Goal: Find specific page/section: Find specific page/section

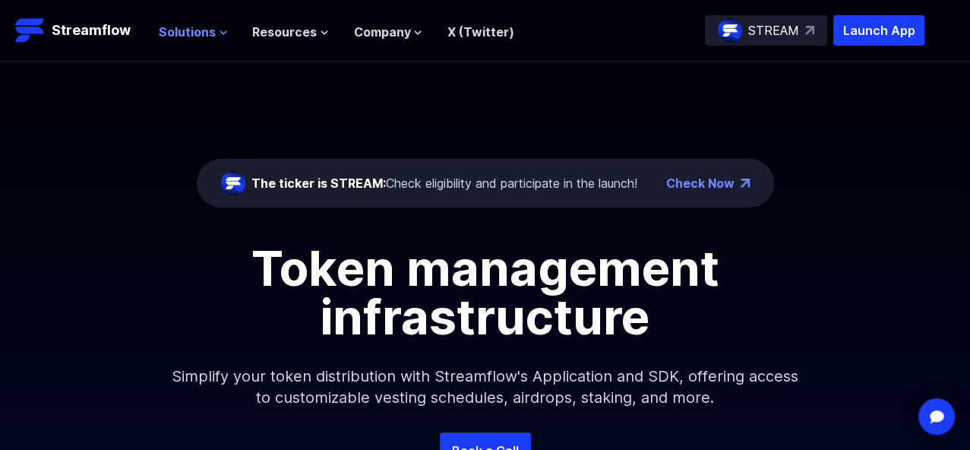
click at [192, 32] on span "Solutions" at bounding box center [187, 32] width 57 height 18
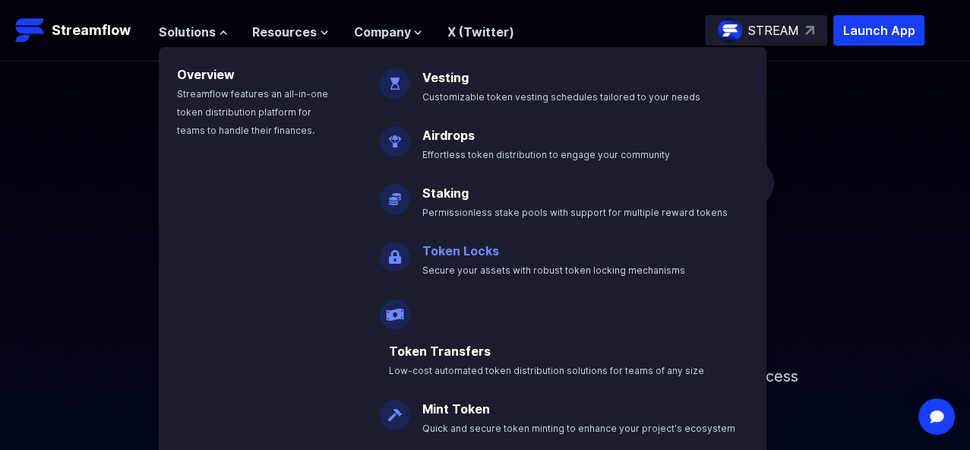
click at [472, 250] on link "Token Locks" at bounding box center [461, 250] width 77 height 15
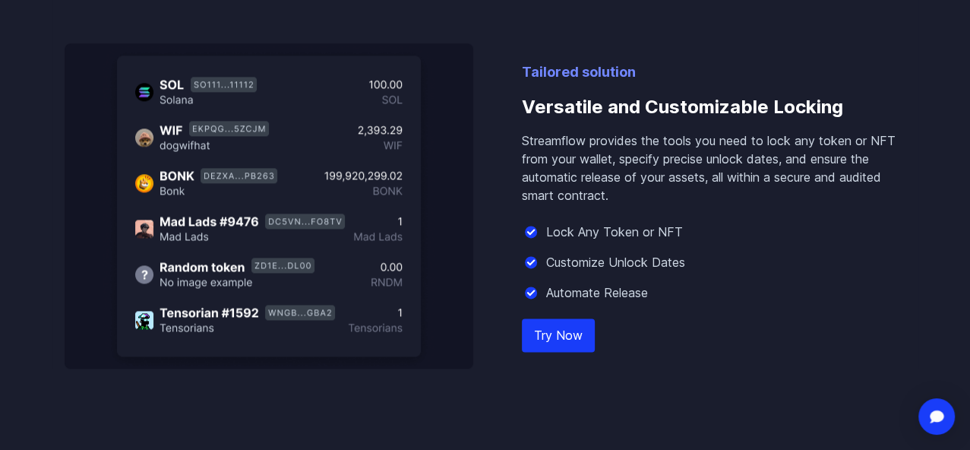
scroll to position [1350, 0]
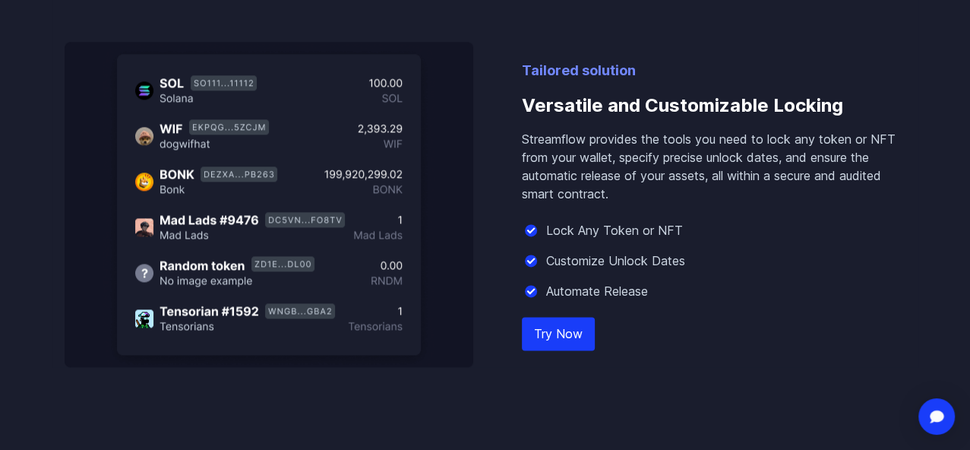
click at [560, 350] on link "Try Now" at bounding box center [558, 333] width 73 height 33
